Goal: Task Accomplishment & Management: Manage account settings

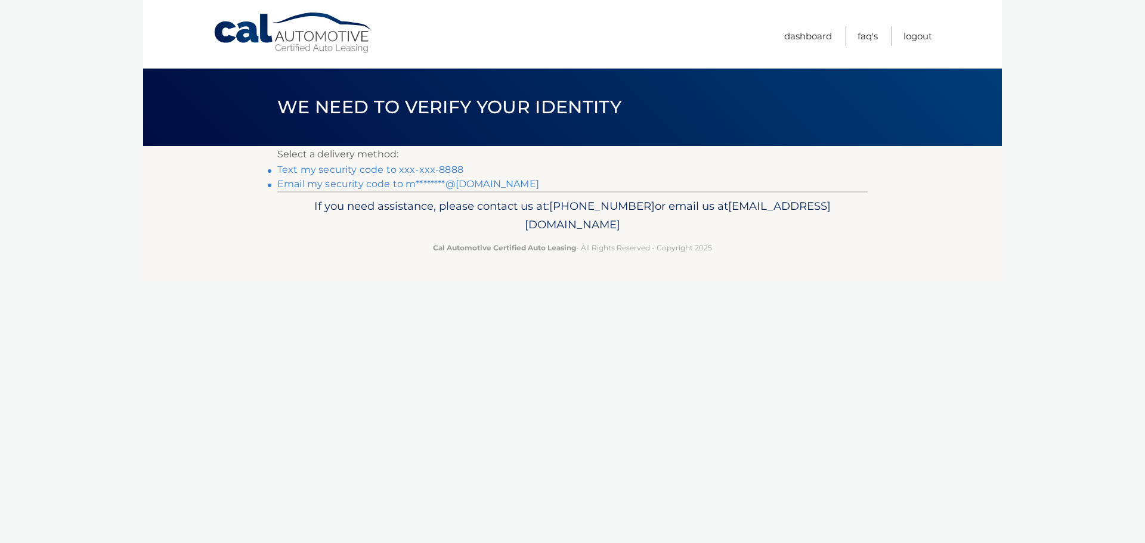
click at [329, 169] on link "Text my security code to xxx-xxx-8888" at bounding box center [370, 169] width 186 height 11
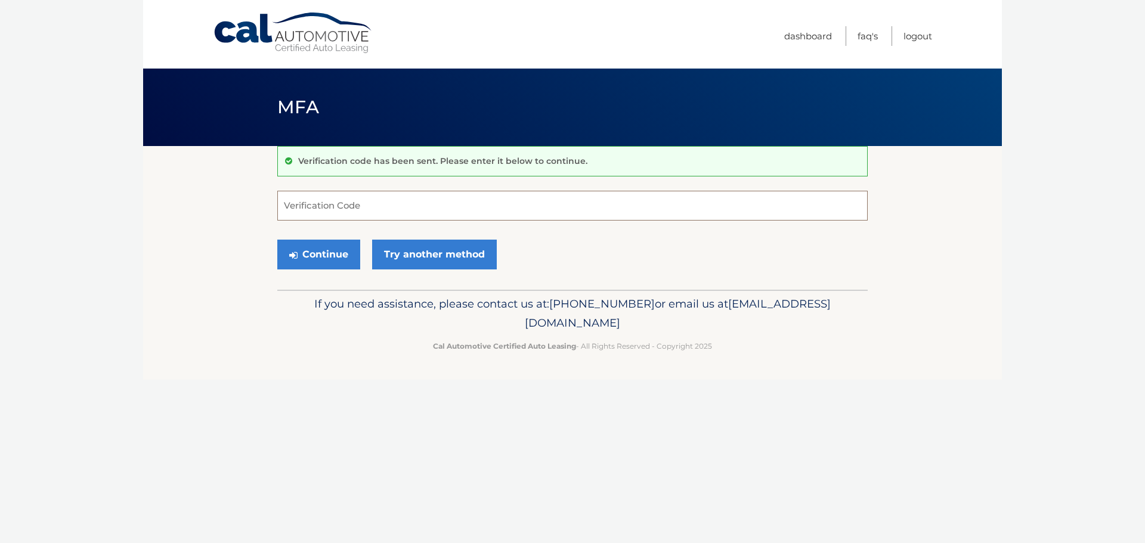
click at [334, 209] on input "Verification Code" at bounding box center [572, 206] width 591 height 30
type input "816872"
click at [321, 256] on button "Continue" at bounding box center [318, 255] width 83 height 30
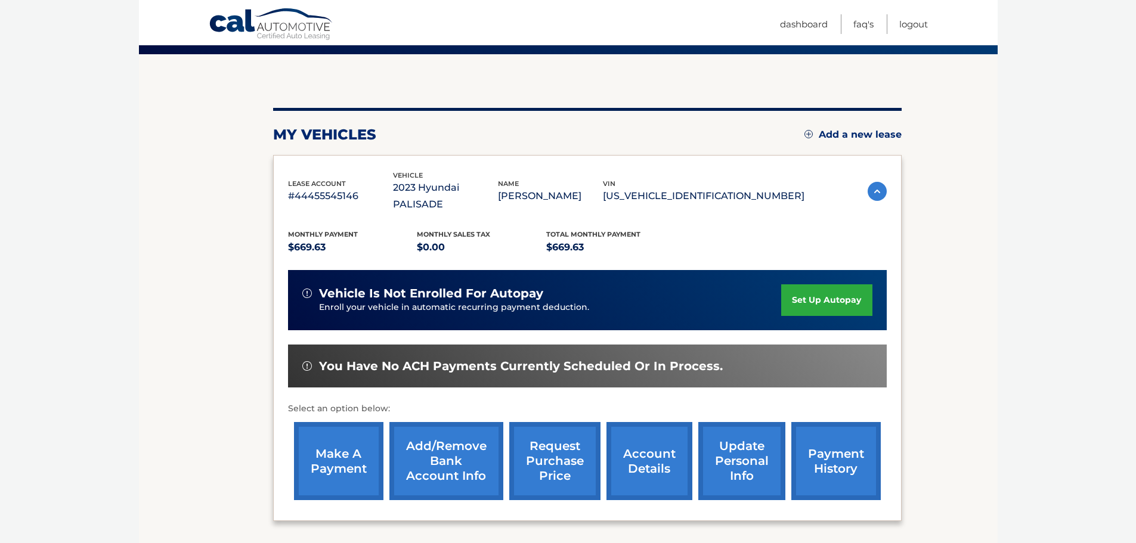
scroll to position [119, 0]
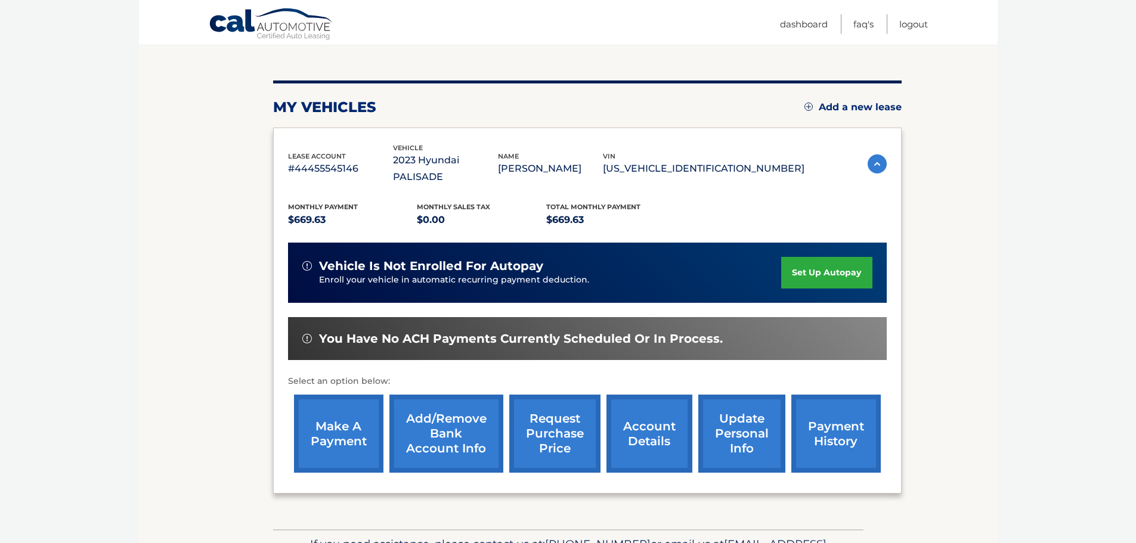
click at [643, 423] on link "account details" at bounding box center [650, 434] width 86 height 78
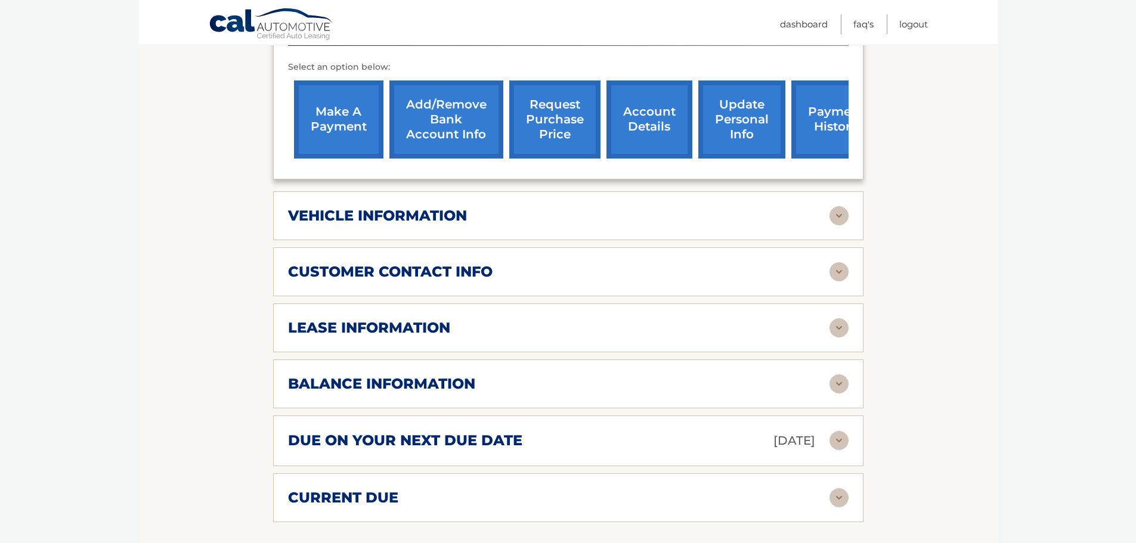
scroll to position [477, 0]
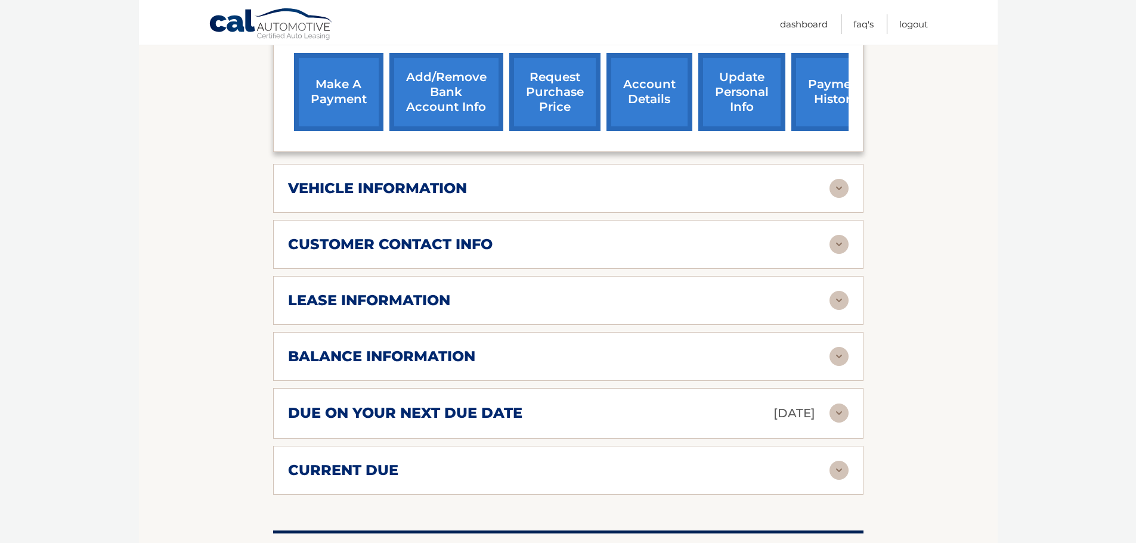
click at [837, 347] on img at bounding box center [839, 356] width 19 height 19
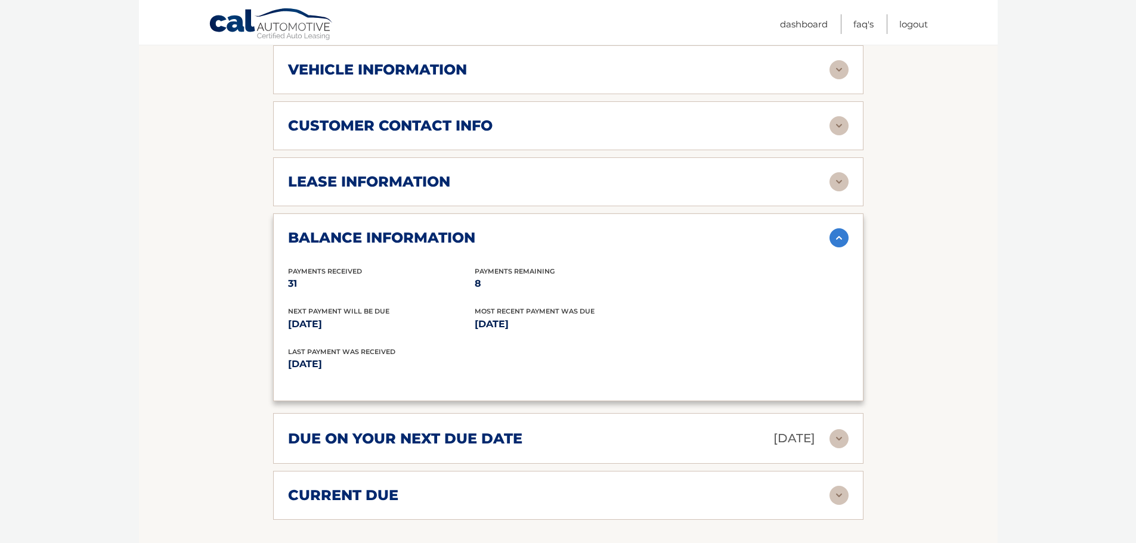
scroll to position [596, 0]
click at [838, 429] on img at bounding box center [839, 438] width 19 height 19
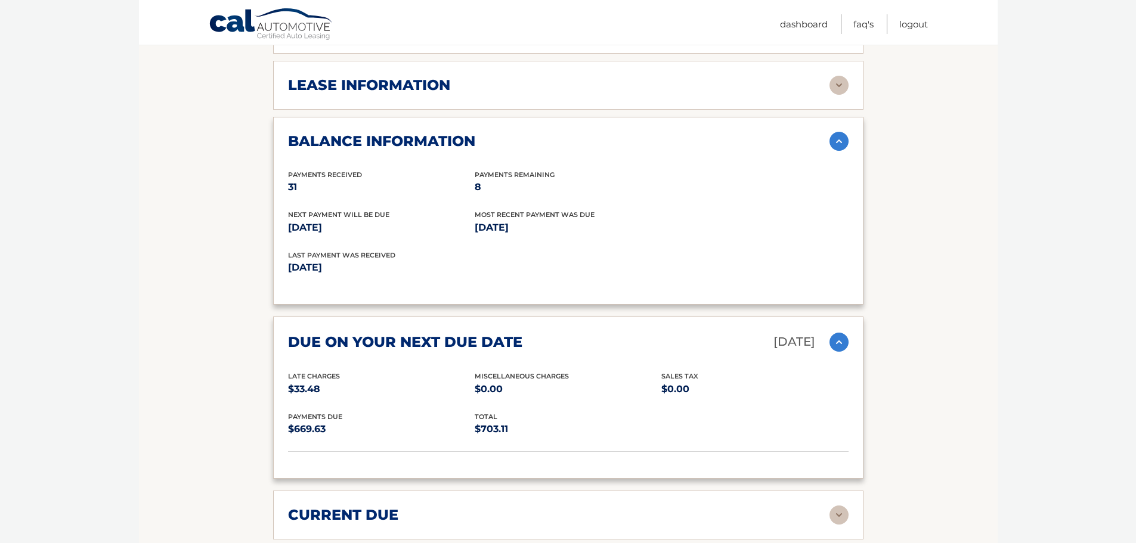
scroll to position [716, 0]
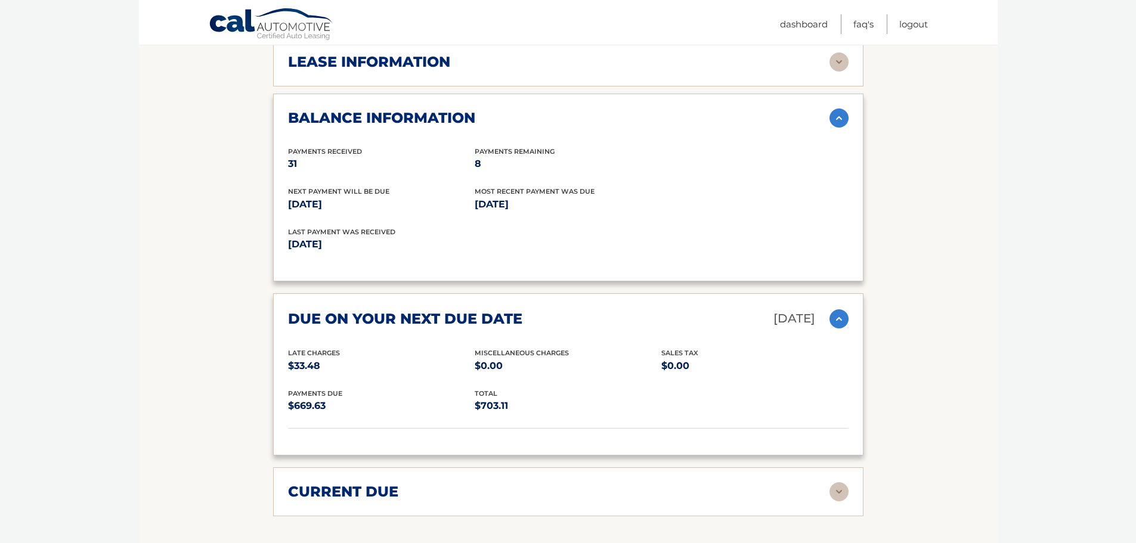
click at [837, 310] on img at bounding box center [839, 319] width 19 height 19
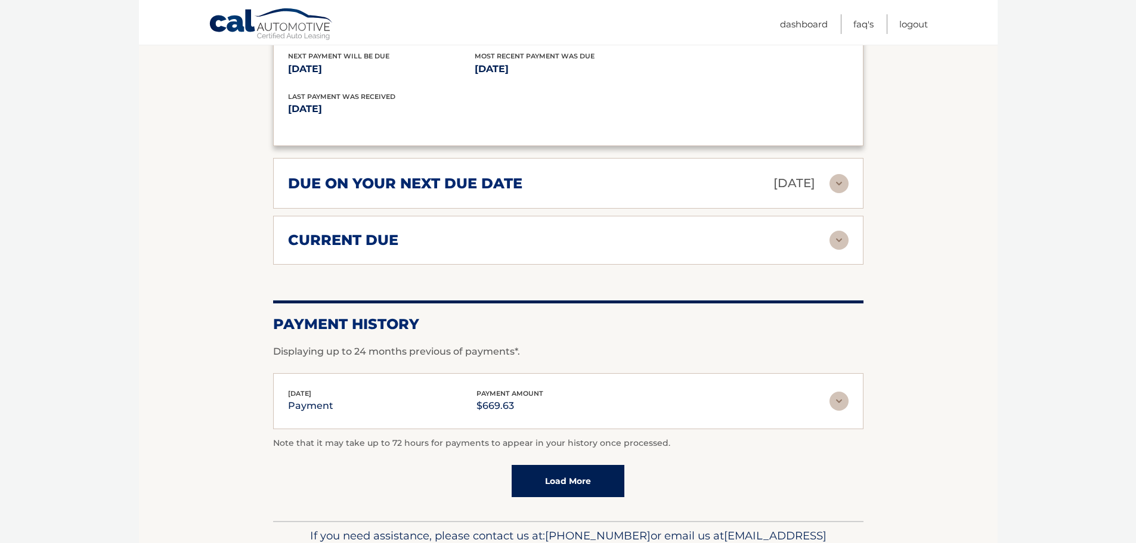
scroll to position [895, 0]
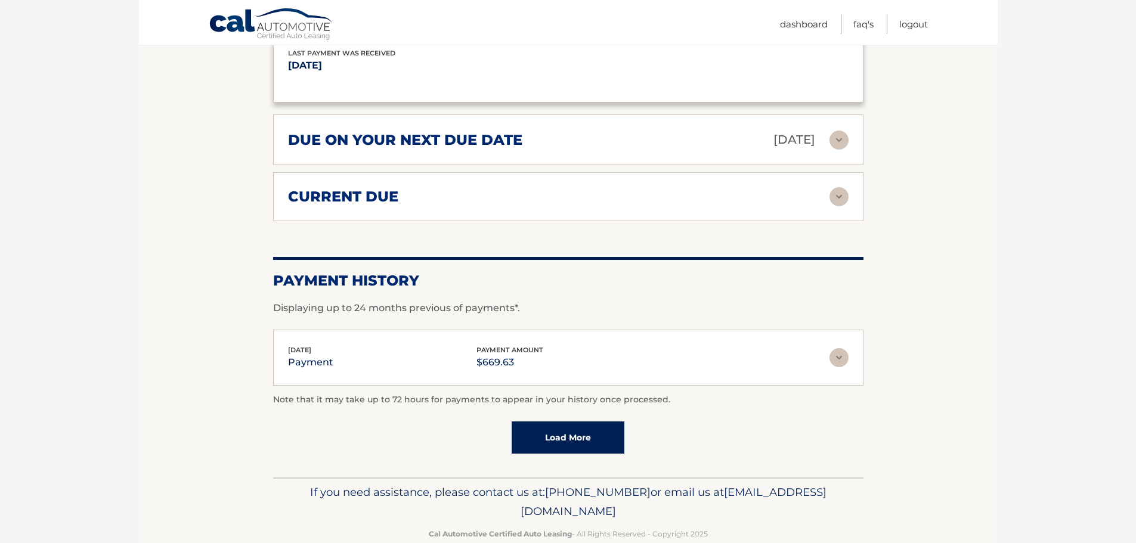
click at [836, 348] on img at bounding box center [839, 357] width 19 height 19
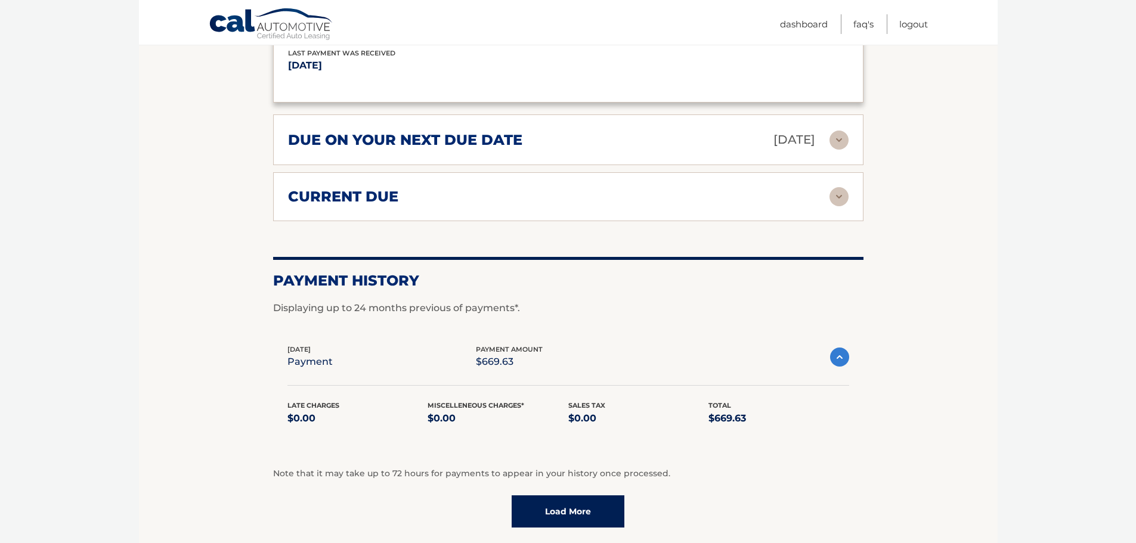
click at [838, 348] on img at bounding box center [839, 357] width 19 height 19
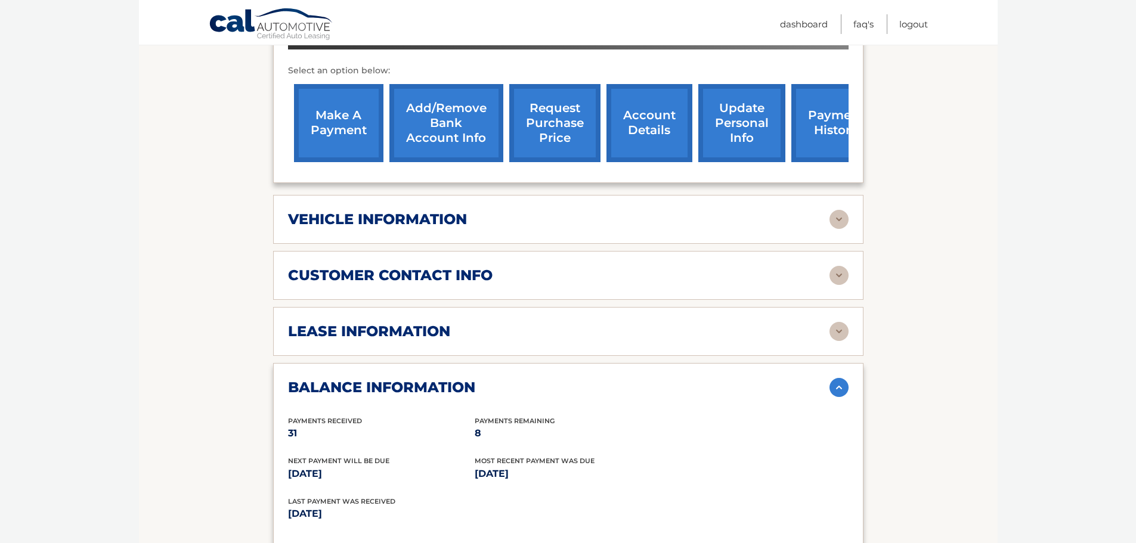
scroll to position [418, 0]
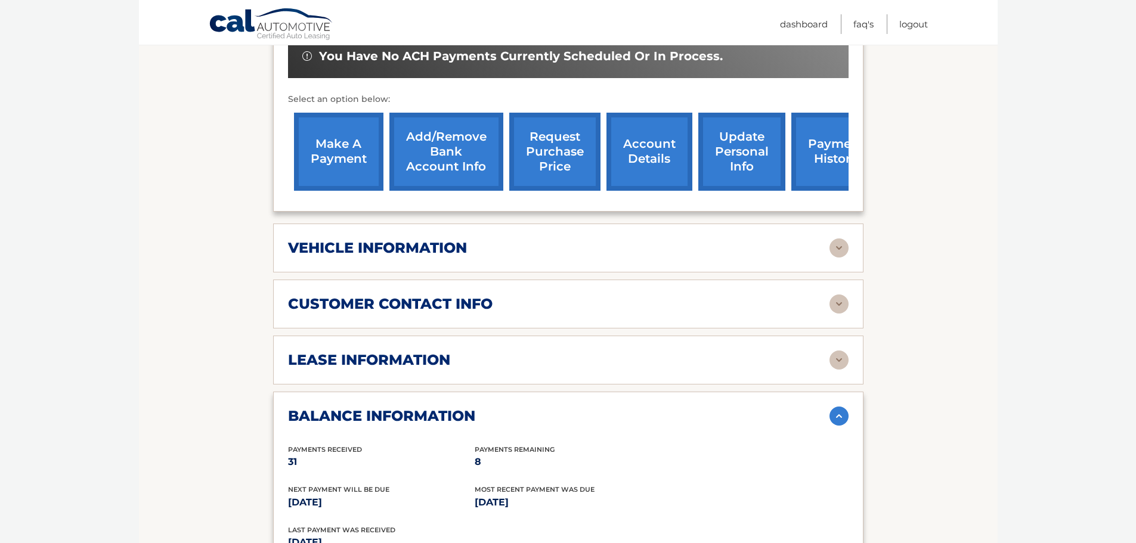
click at [834, 407] on img at bounding box center [839, 416] width 19 height 19
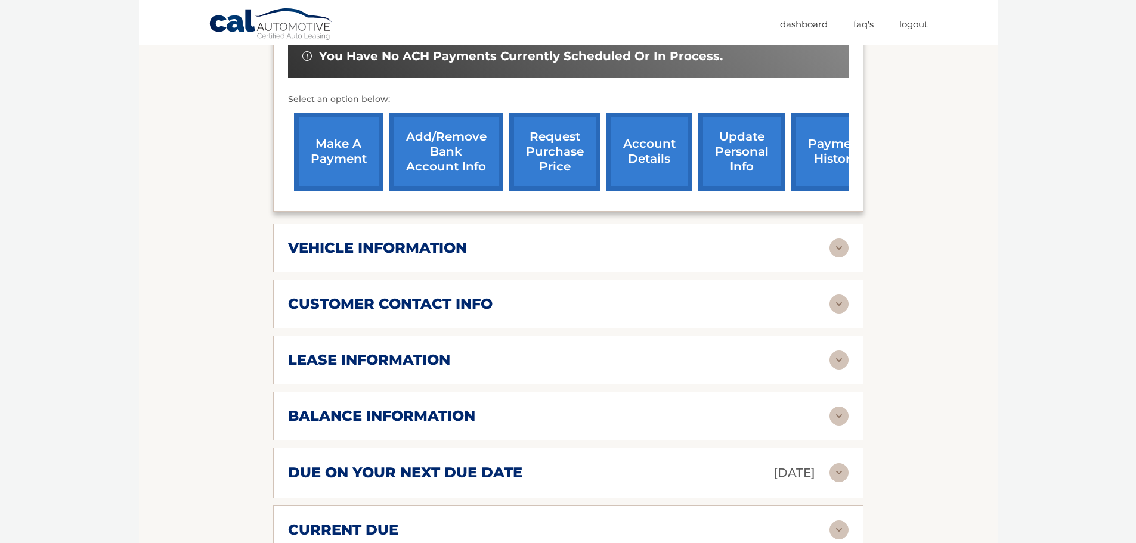
click at [839, 239] on img at bounding box center [839, 248] width 19 height 19
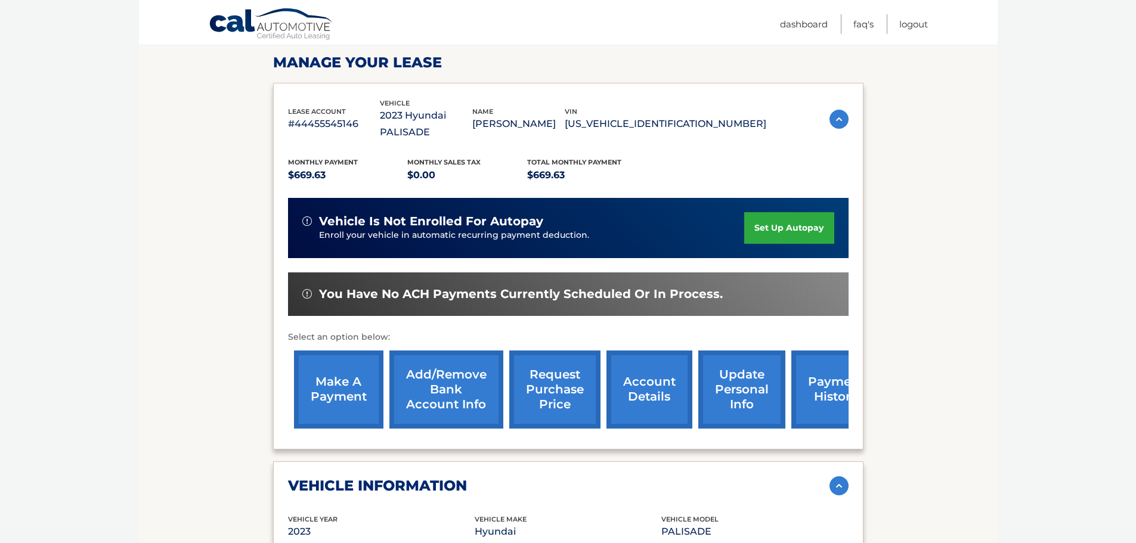
scroll to position [179, 0]
click at [917, 20] on link "Logout" at bounding box center [913, 24] width 29 height 20
